Goal: Information Seeking & Learning: Learn about a topic

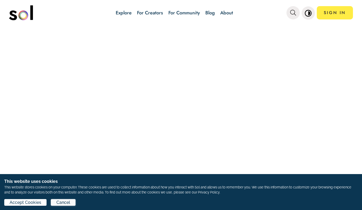
click at [68, 204] on span "Cancel" at bounding box center [63, 202] width 14 height 6
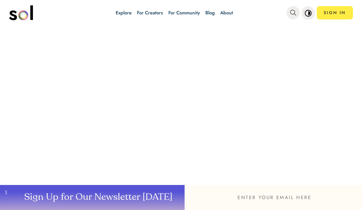
click at [235, 98] on div at bounding box center [181, 117] width 362 height 183
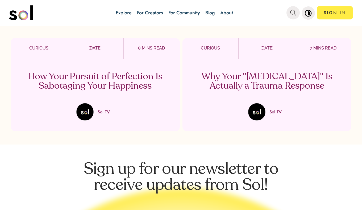
scroll to position [957, 0]
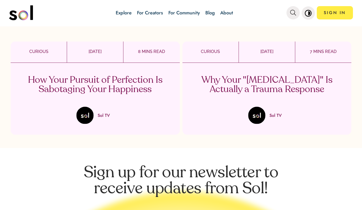
click at [235, 105] on div "Why Your "[MEDICAL_DATA]" Is Actually a Trauma Response Sol TV" at bounding box center [266, 93] width 169 height 61
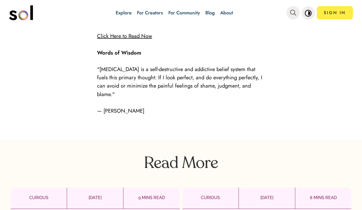
scroll to position [1116, 0]
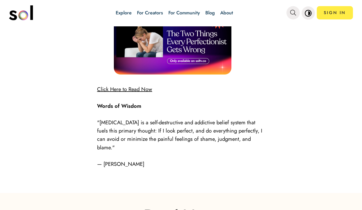
click at [135, 160] on p "— [PERSON_NAME]" at bounding box center [181, 164] width 168 height 8
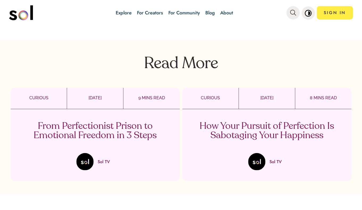
scroll to position [1276, 0]
